Goal: Find specific page/section: Find specific page/section

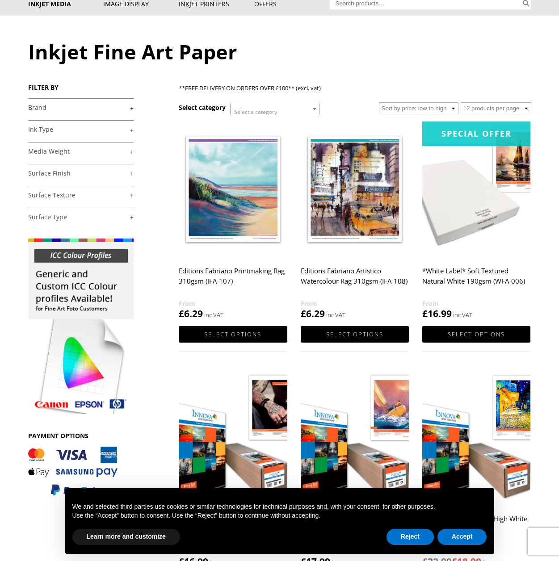
scroll to position [89, 0]
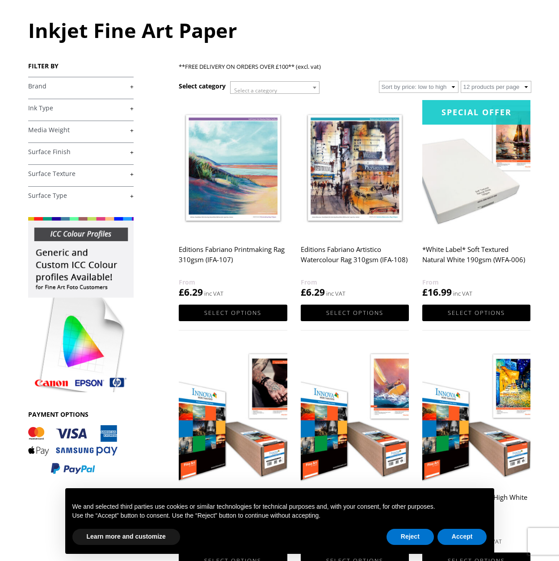
click at [131, 130] on link "+" at bounding box center [80, 130] width 105 height 8
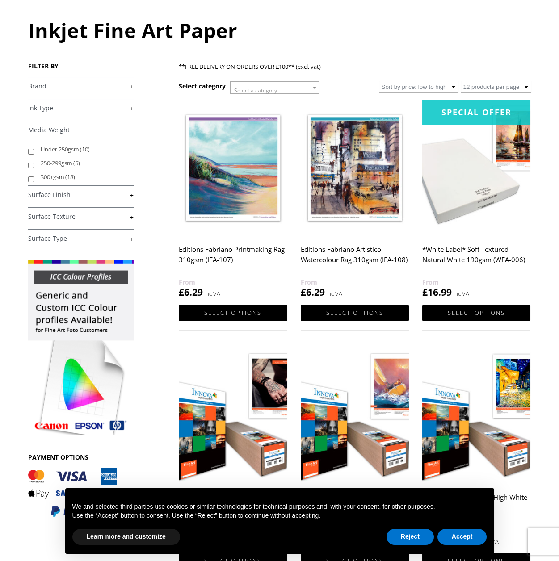
click at [31, 150] on input "Under 250gsm (10)" at bounding box center [31, 152] width 6 height 6
checkbox input "true"
click at [29, 164] on input "250-299gsm (5)" at bounding box center [31, 166] width 6 height 6
checkbox input "true"
